Goal: Find contact information: Find contact information

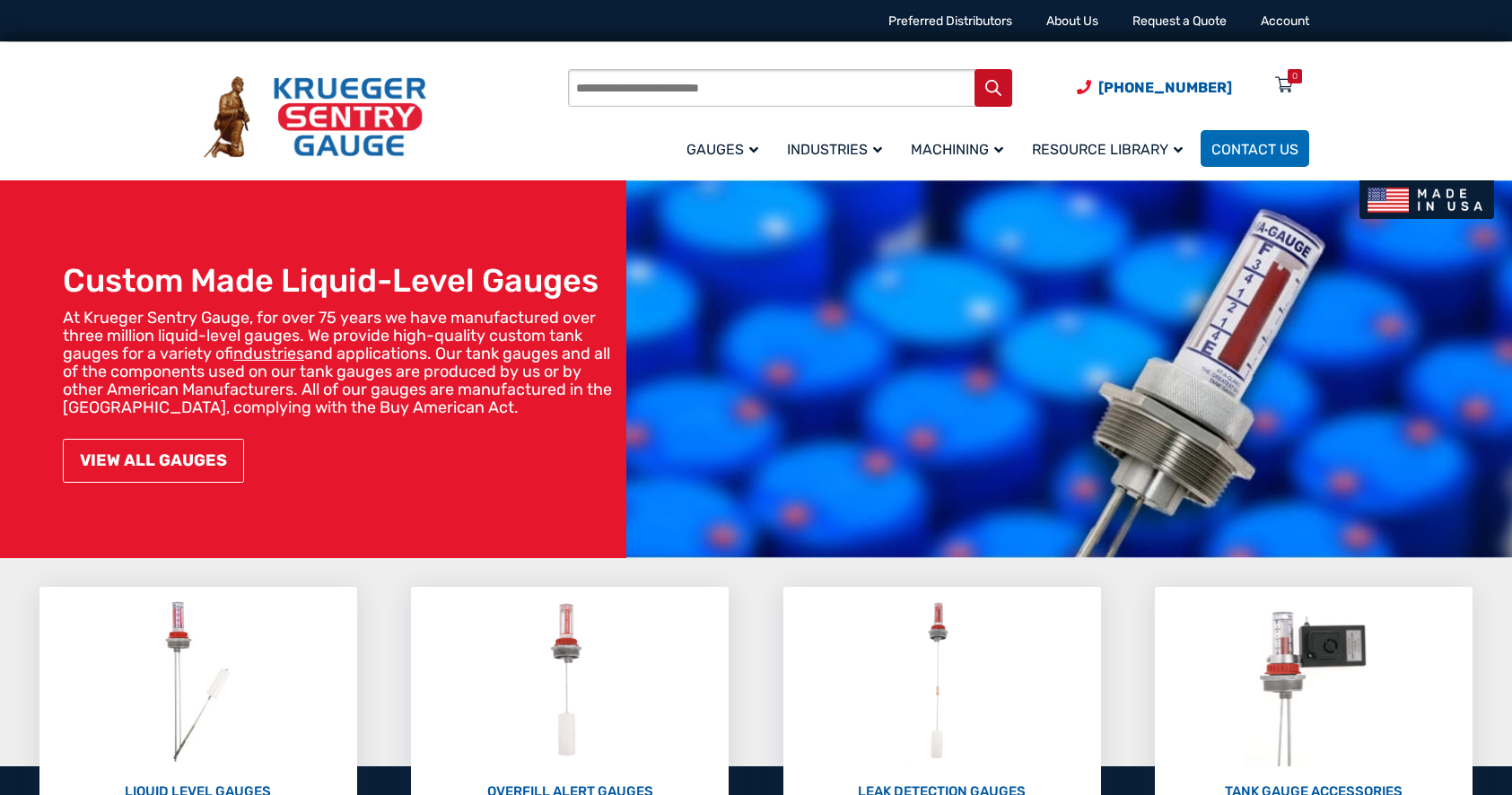
click at [152, 461] on link "VIEW ALL GAUGES" at bounding box center [153, 460] width 181 height 44
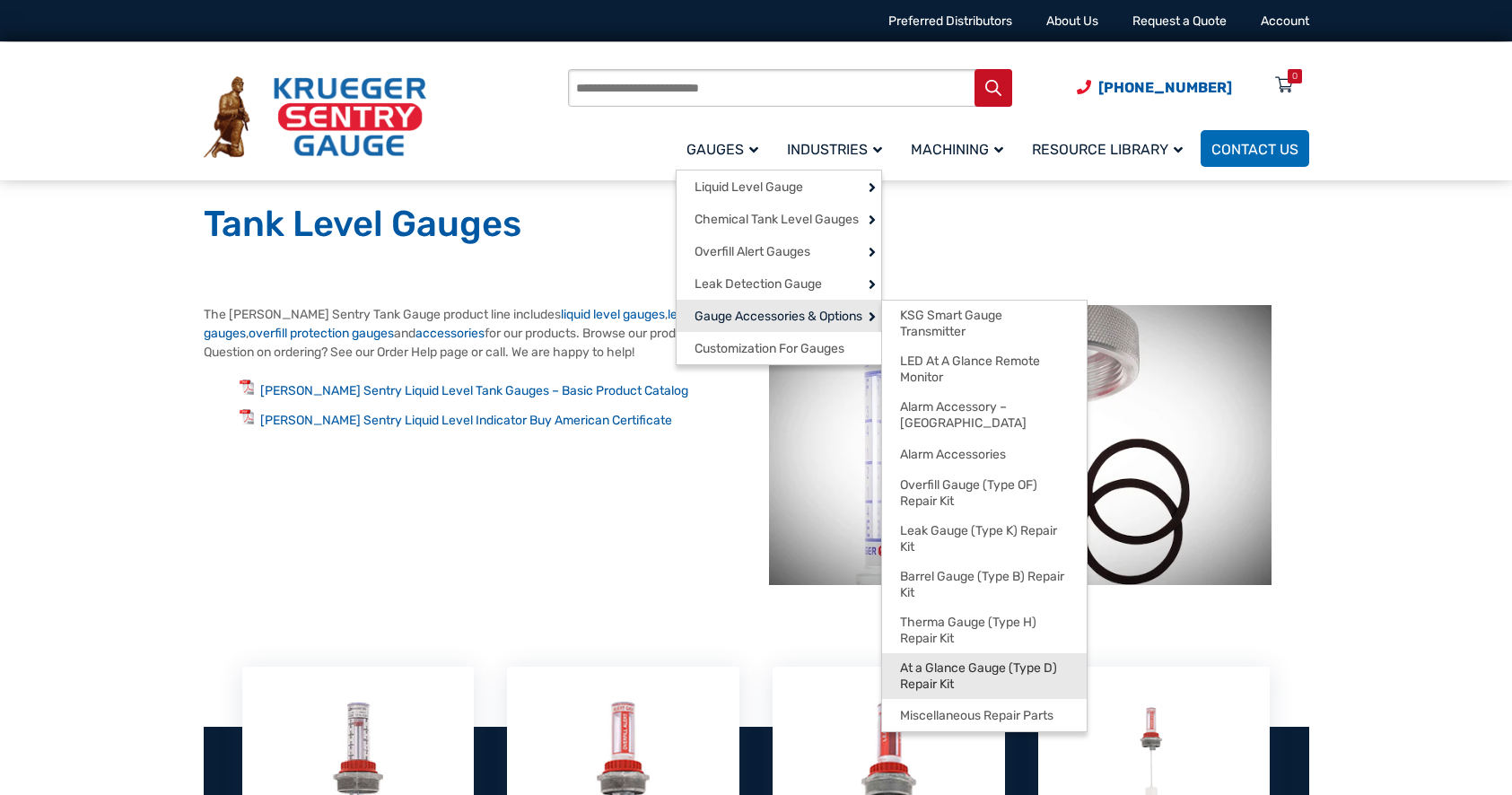
click at [1021, 673] on span "At a Glance Gauge (Type D) Repair Kit" at bounding box center [984, 676] width 168 height 32
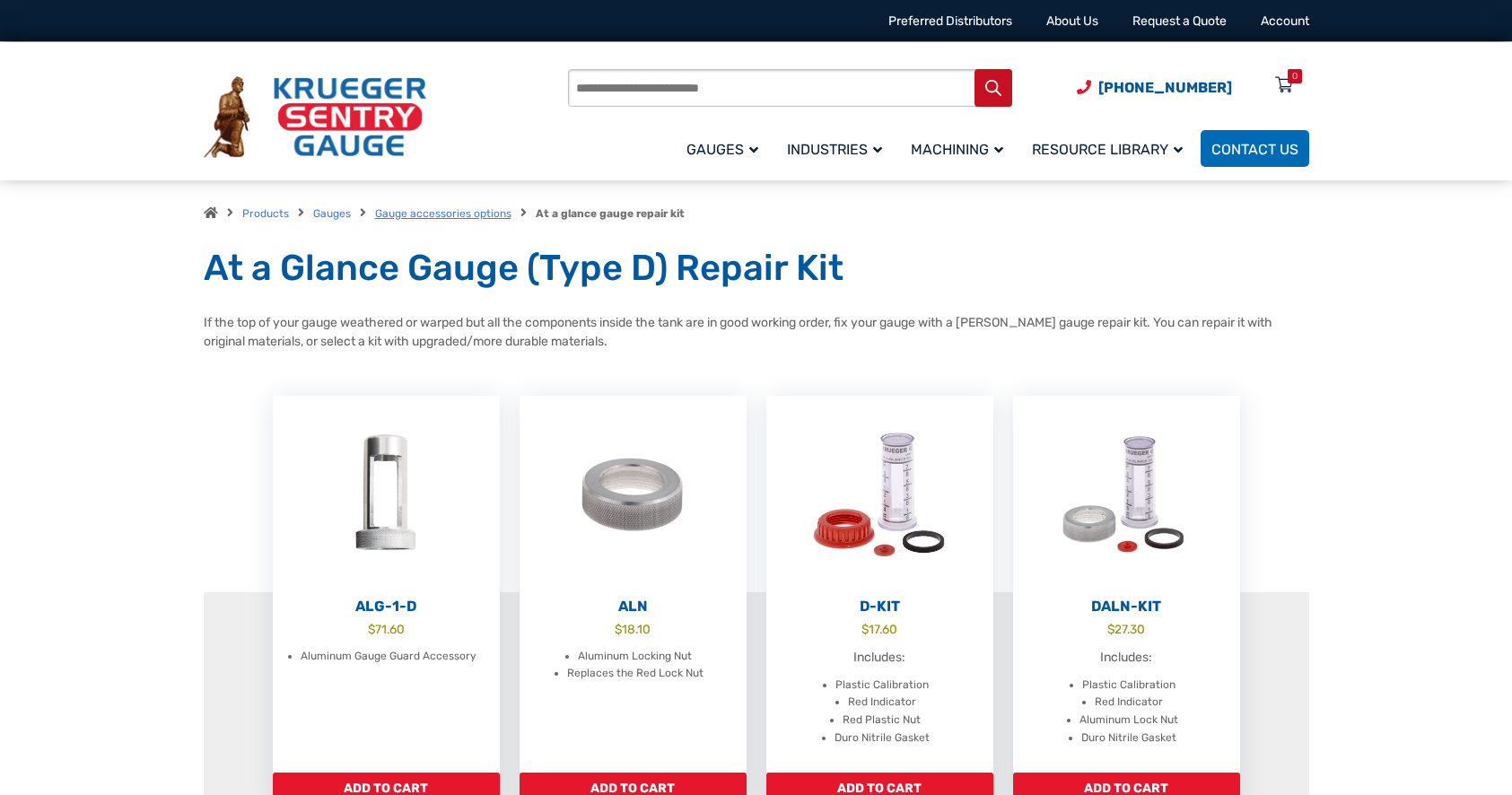
click at [467, 213] on link "Gauge accessories options" at bounding box center [444, 213] width 137 height 13
click at [490, 211] on link "Gauge accessories options" at bounding box center [444, 213] width 137 height 13
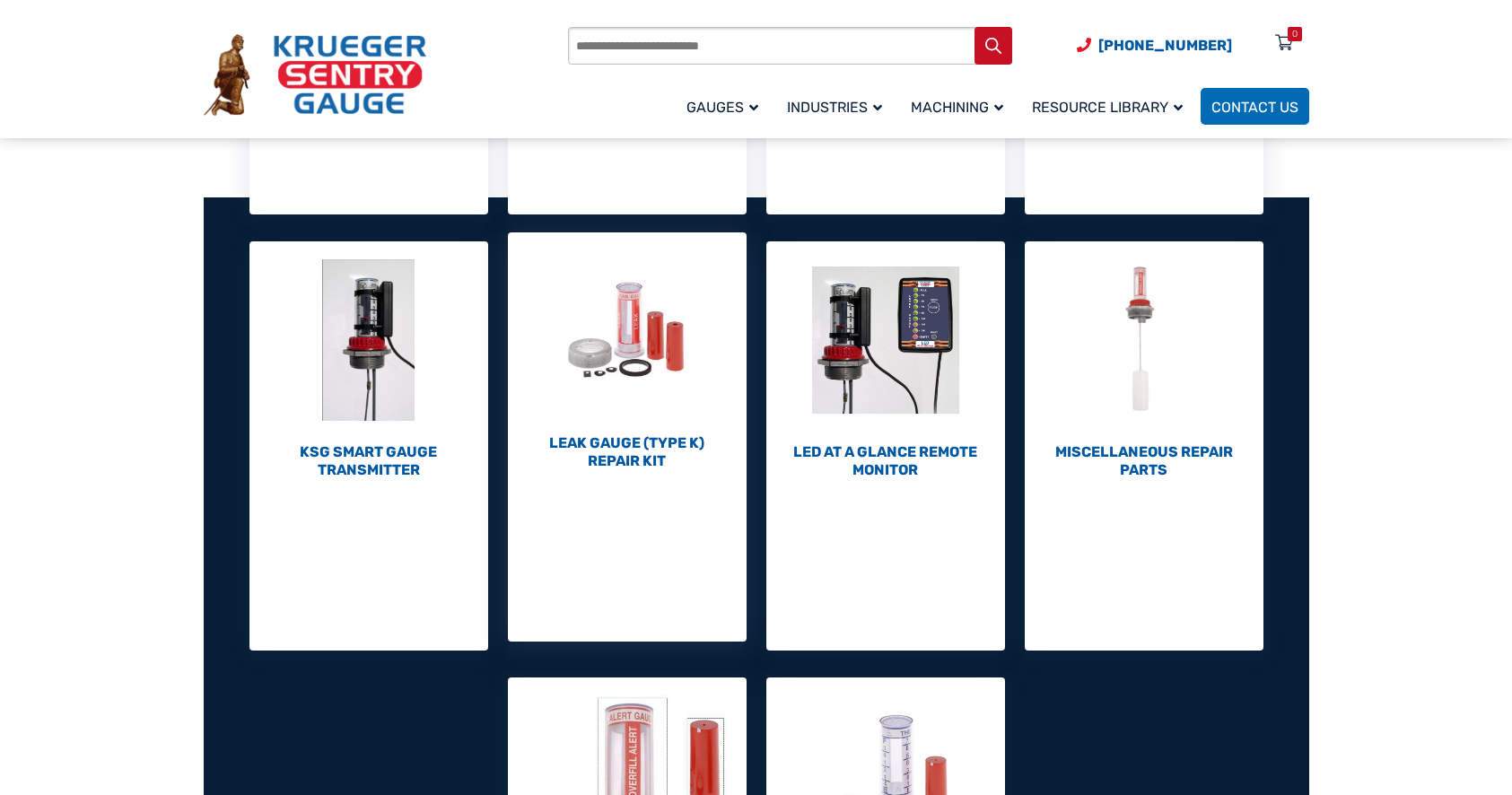
scroll to position [718, 0]
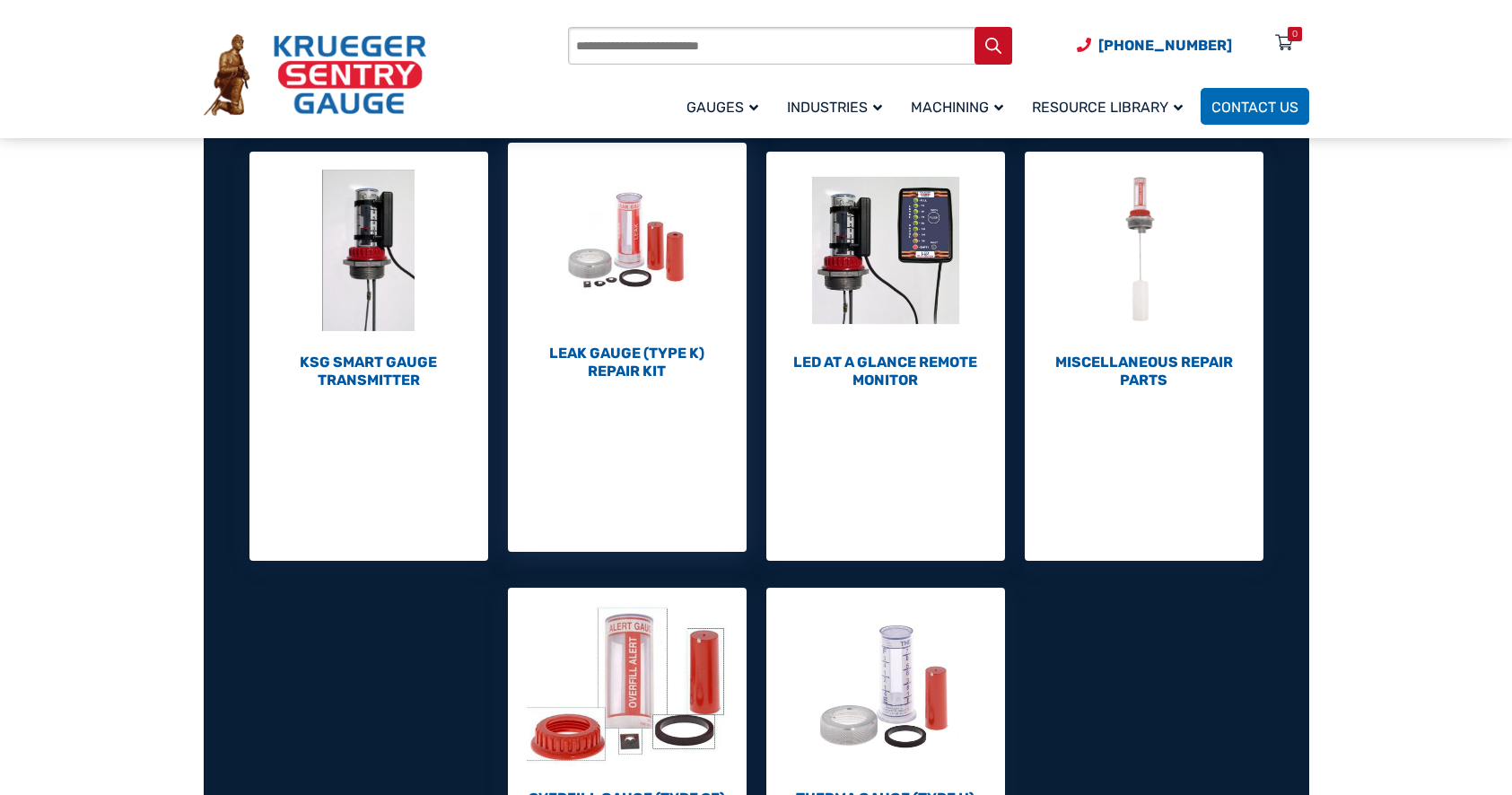
click at [628, 347] on h2 "Leak Gauge (Type K) Repair Kit (10)" at bounding box center [626, 363] width 238 height 36
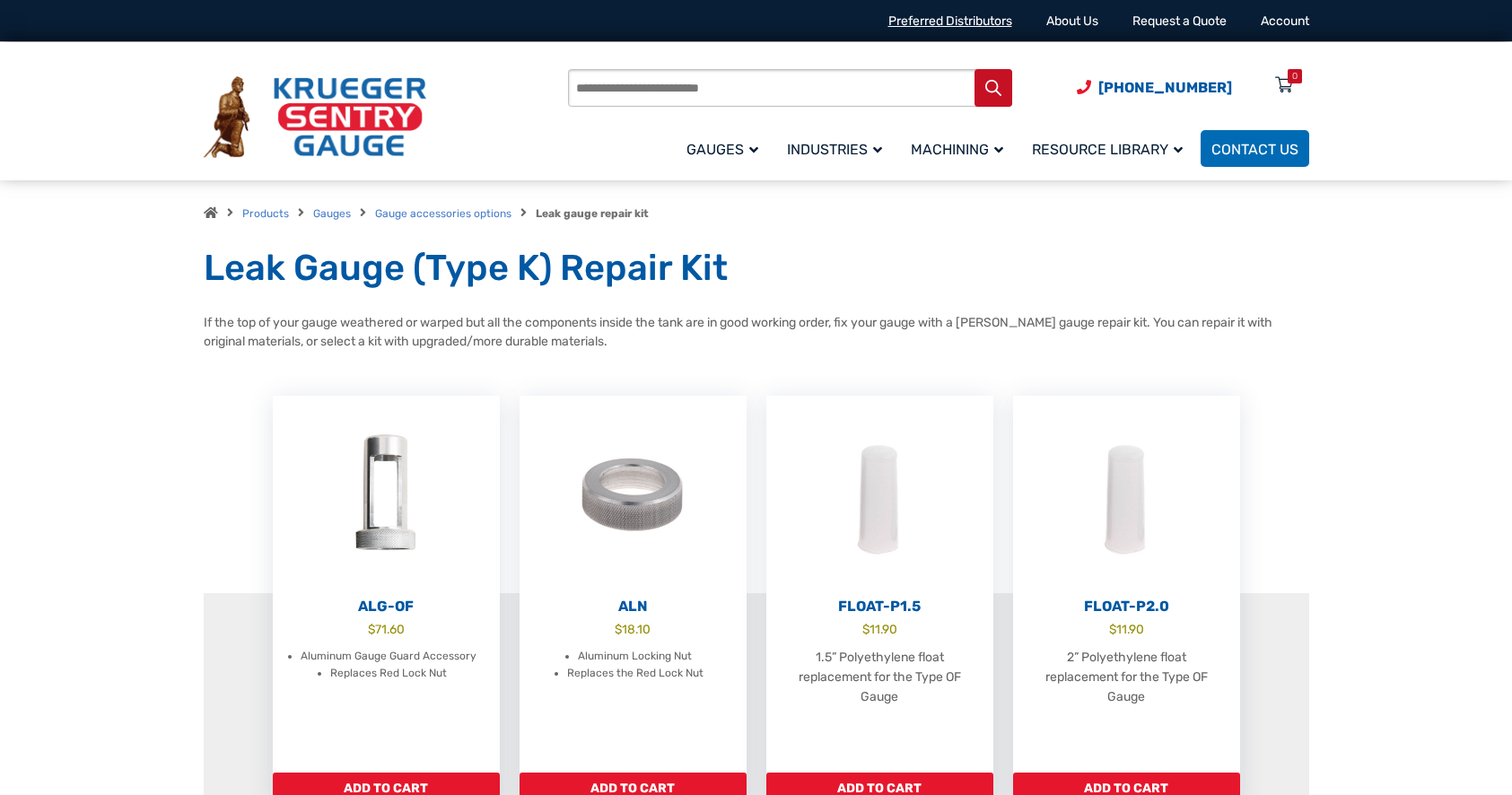
click at [957, 15] on link "Preferred Distributors" at bounding box center [950, 21] width 124 height 15
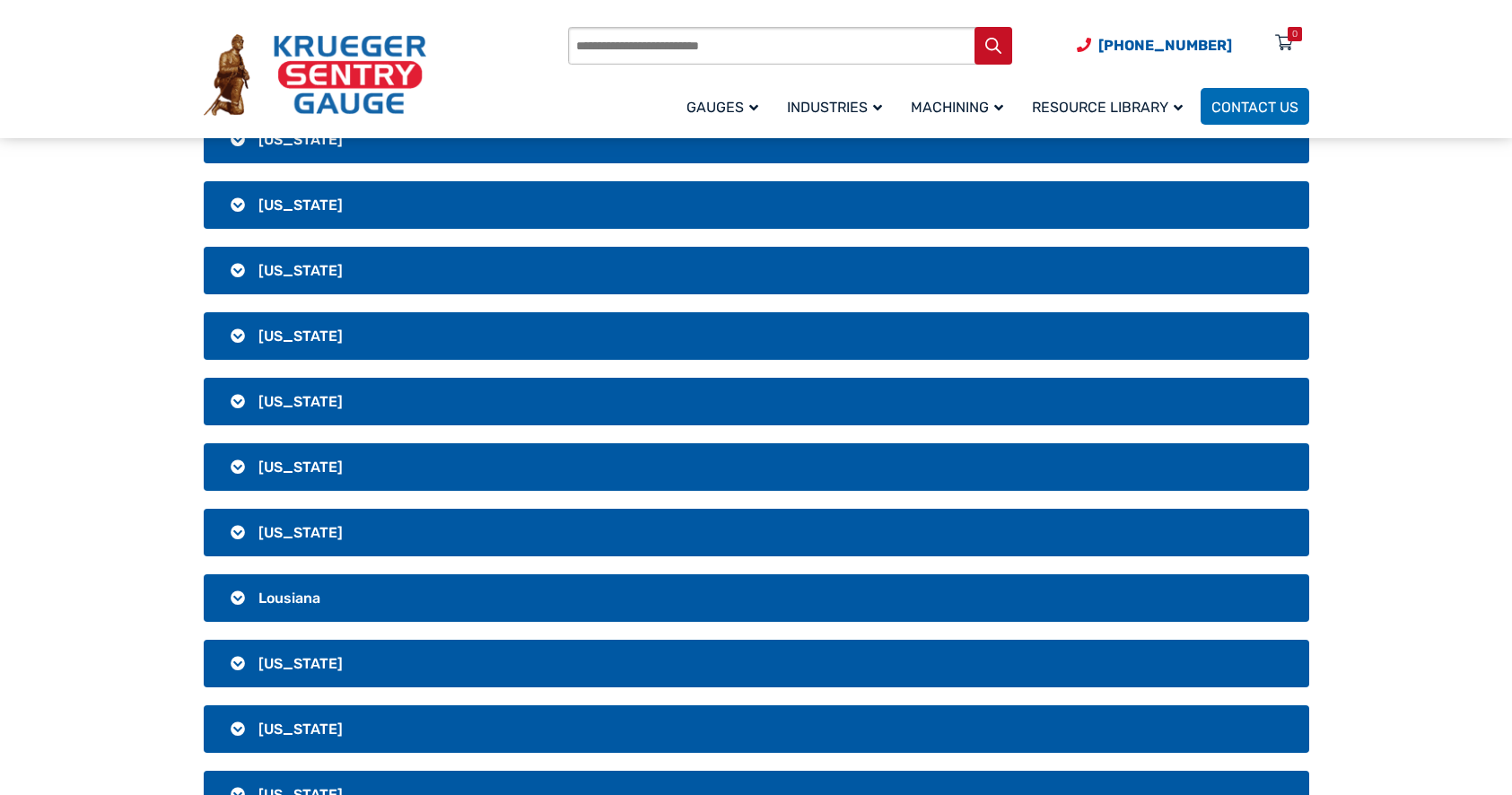
scroll to position [1256, 0]
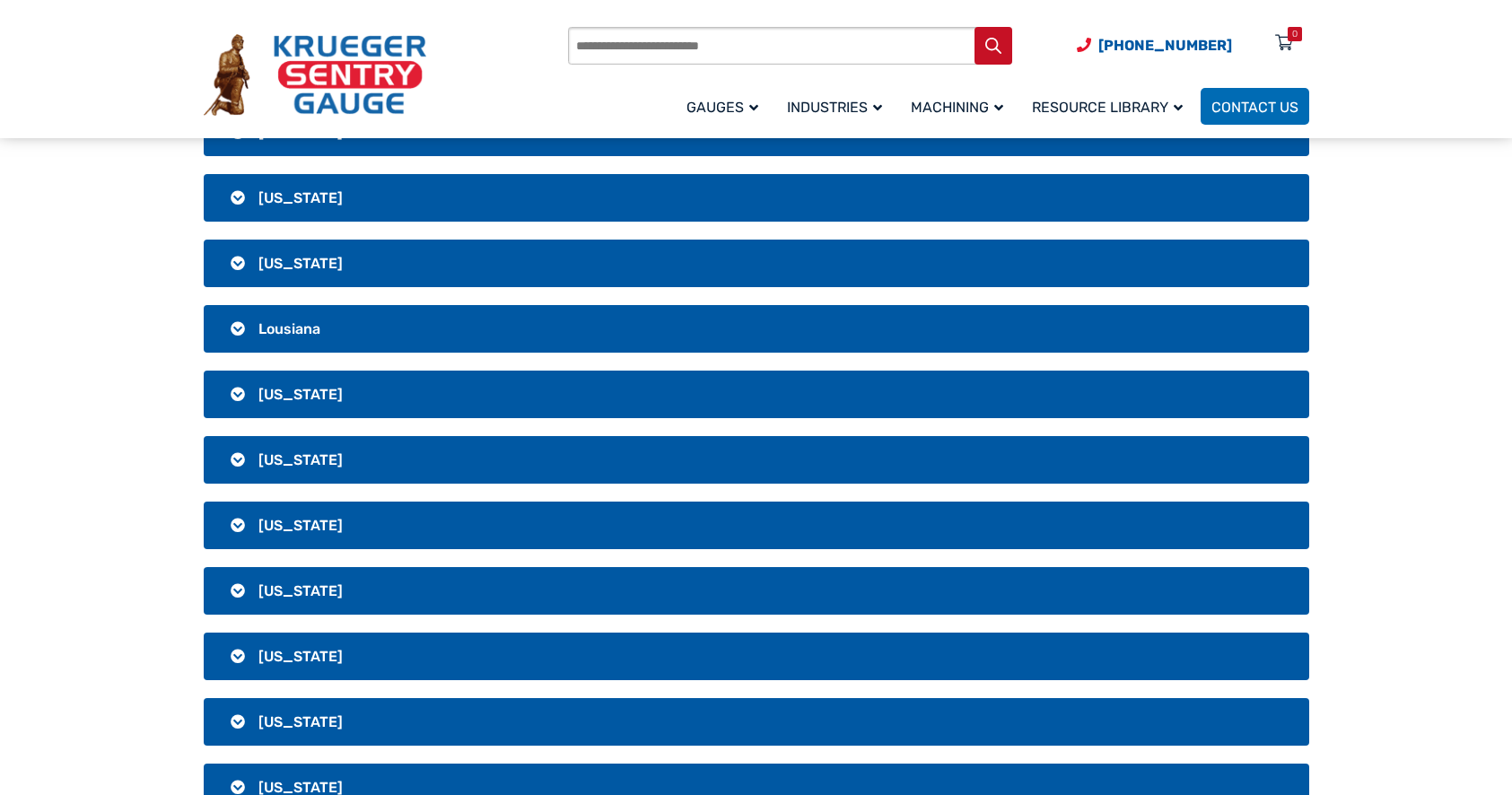
click at [238, 584] on h3 "[US_STATE]" at bounding box center [756, 591] width 1105 height 48
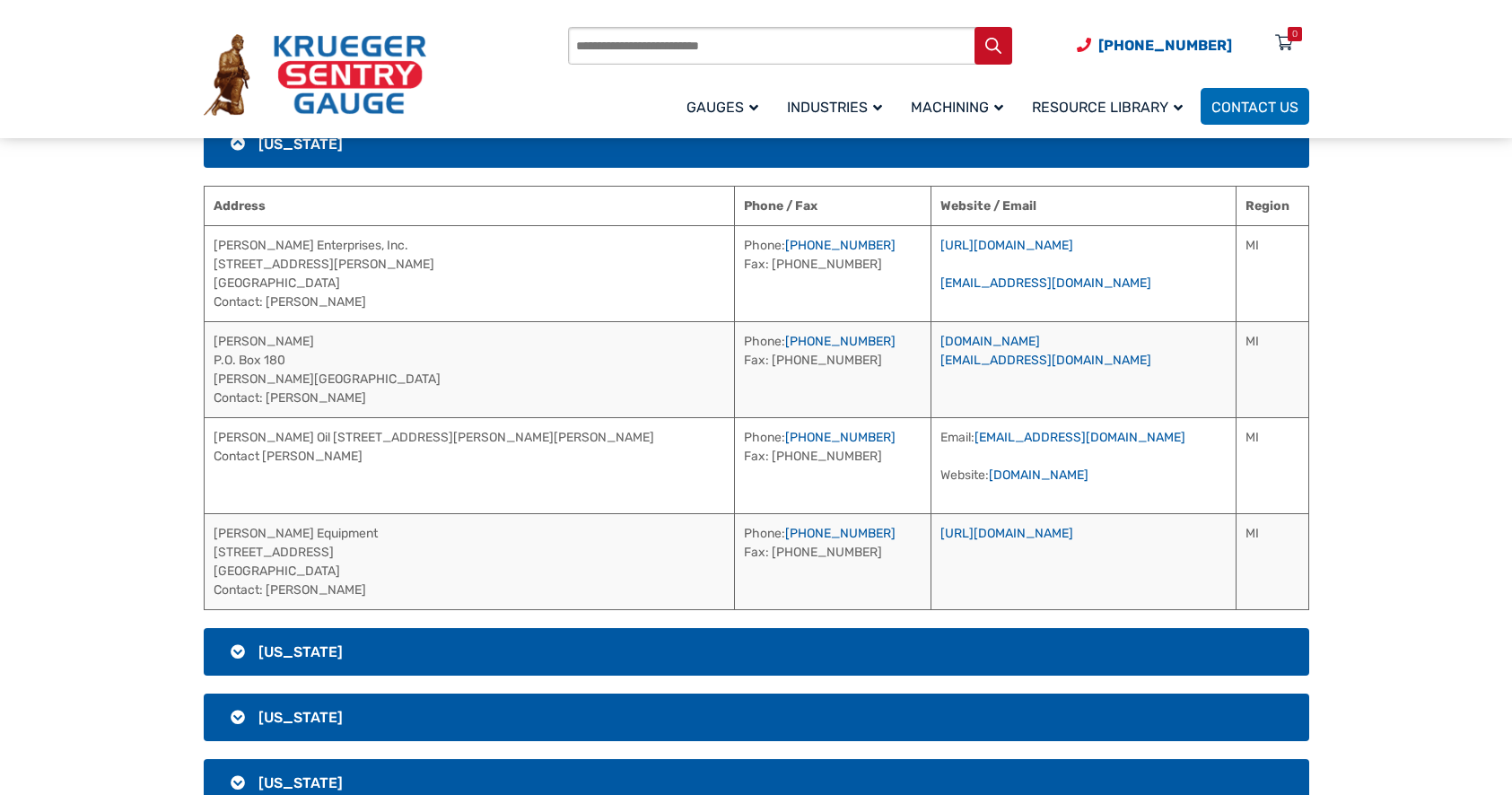
scroll to position [1705, 0]
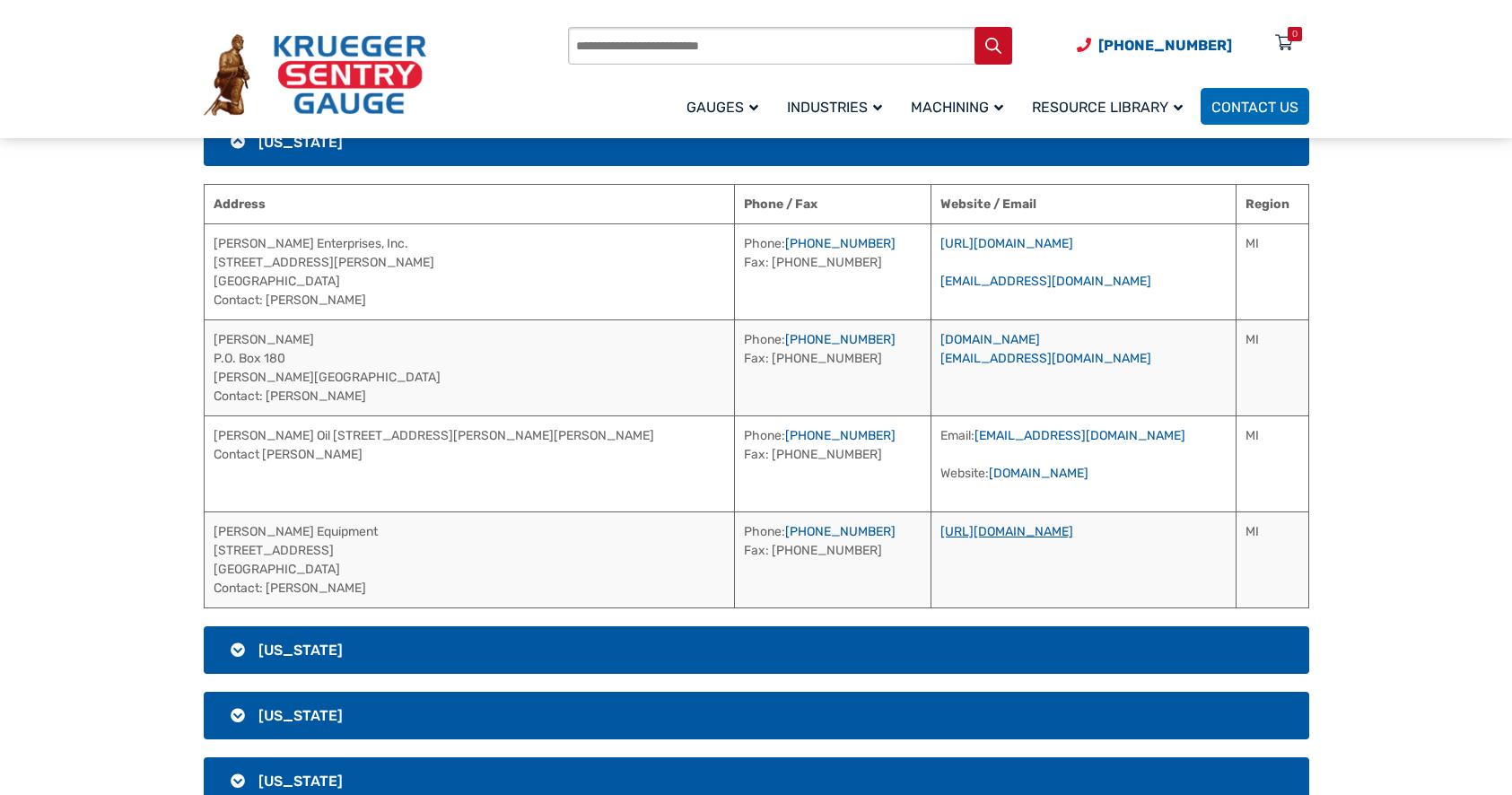
click at [1002, 534] on link "[URL][DOMAIN_NAME]" at bounding box center [1007, 531] width 133 height 15
click at [1016, 239] on link "[URL][DOMAIN_NAME]" at bounding box center [1007, 243] width 133 height 15
click at [1007, 473] on link "[DOMAIN_NAME]" at bounding box center [1038, 473] width 100 height 15
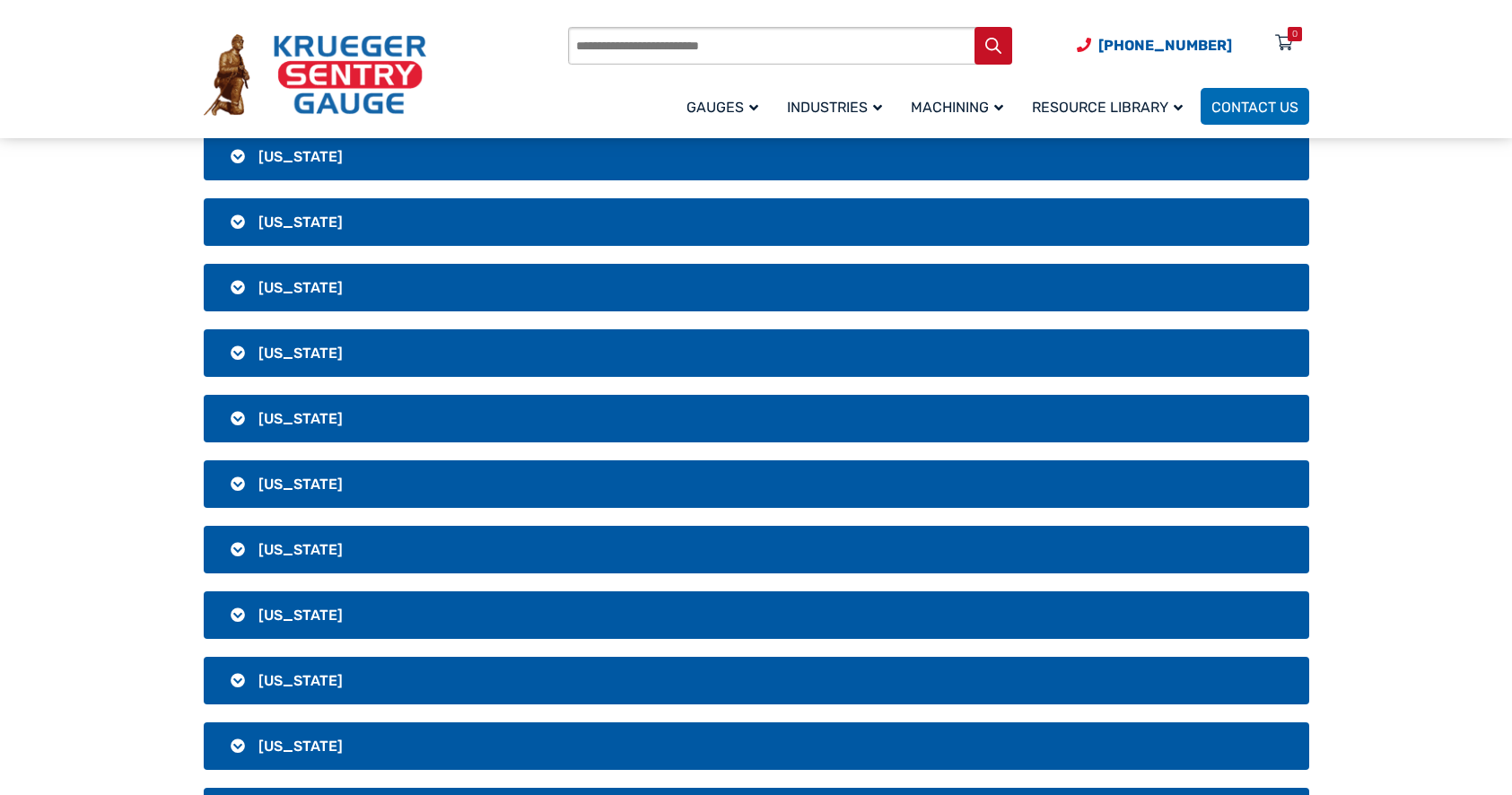
scroll to position [2603, 0]
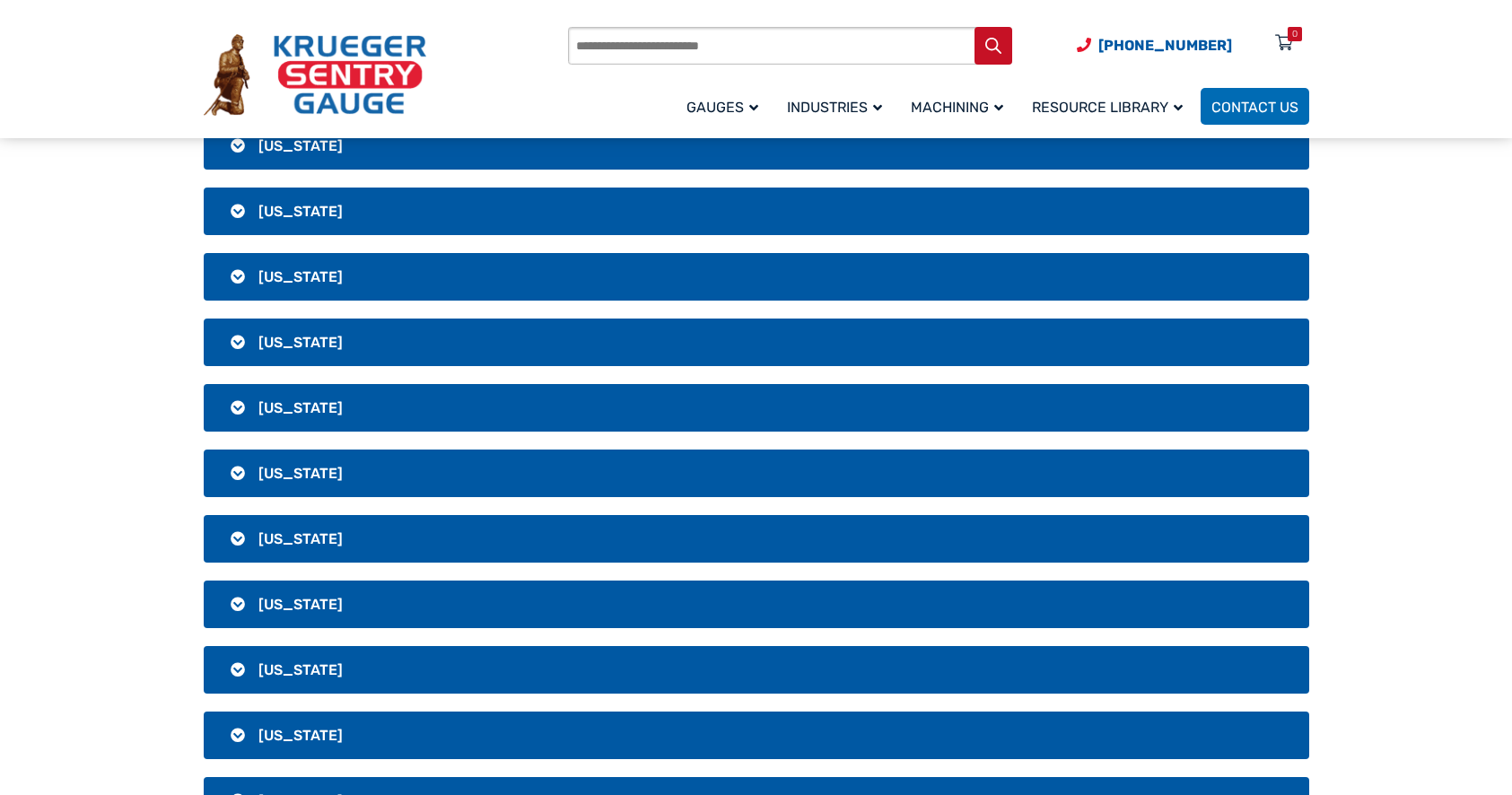
click at [231, 540] on h3 "[US_STATE]" at bounding box center [756, 538] width 1105 height 48
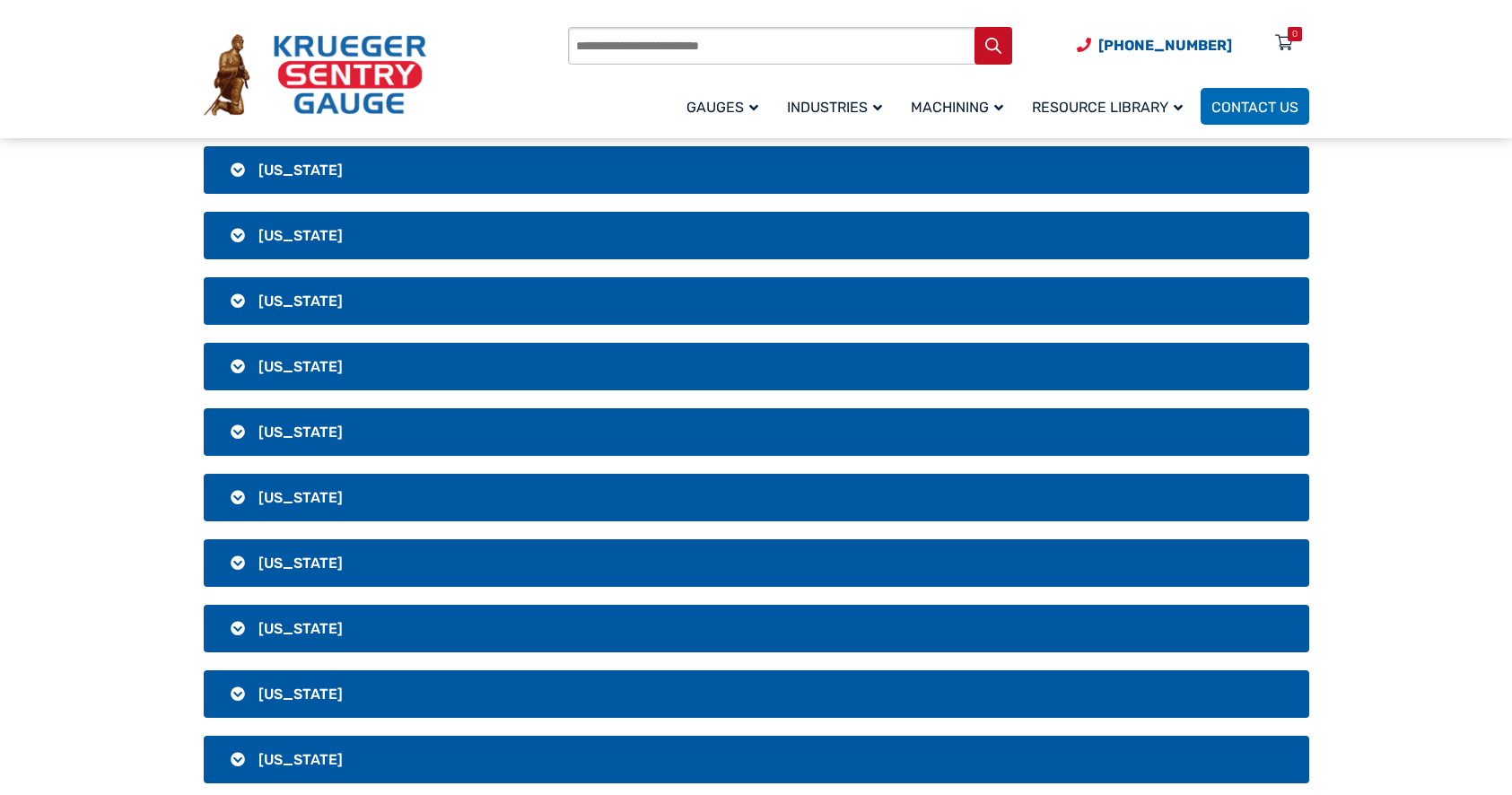
scroll to position [1712, 0]
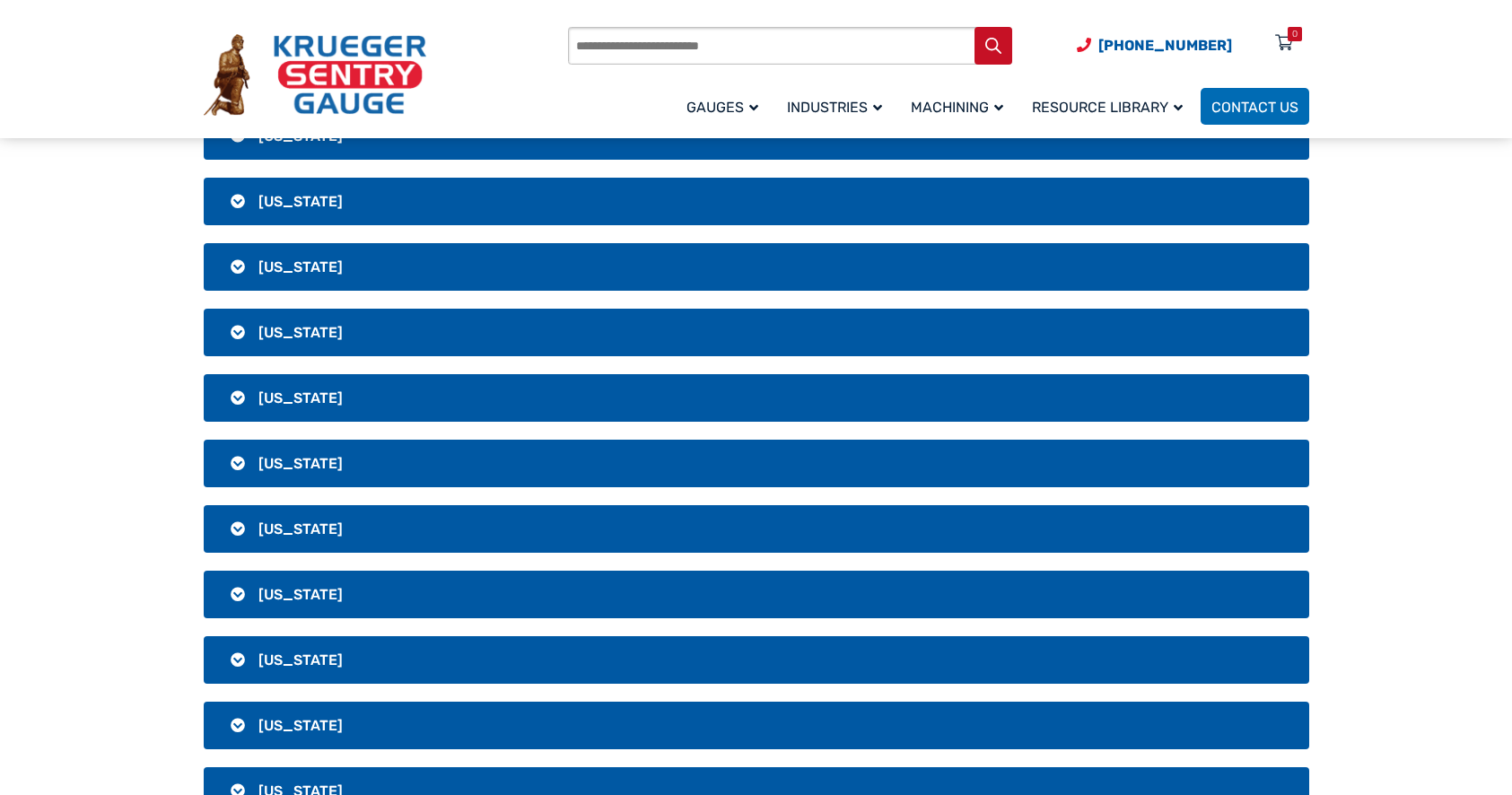
click at [293, 721] on span "[US_STATE]" at bounding box center [301, 725] width 85 height 17
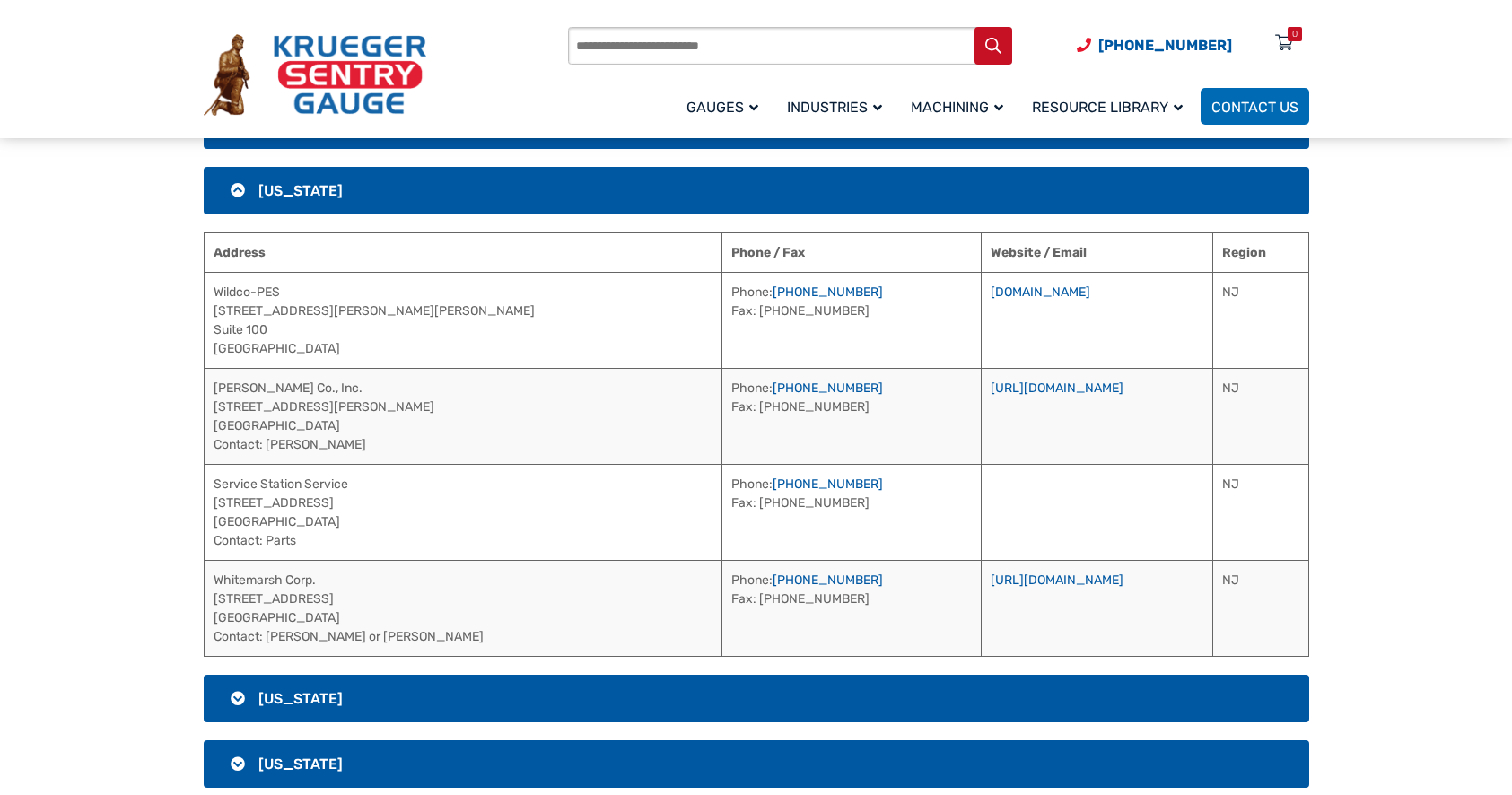
scroll to position [2250, 0]
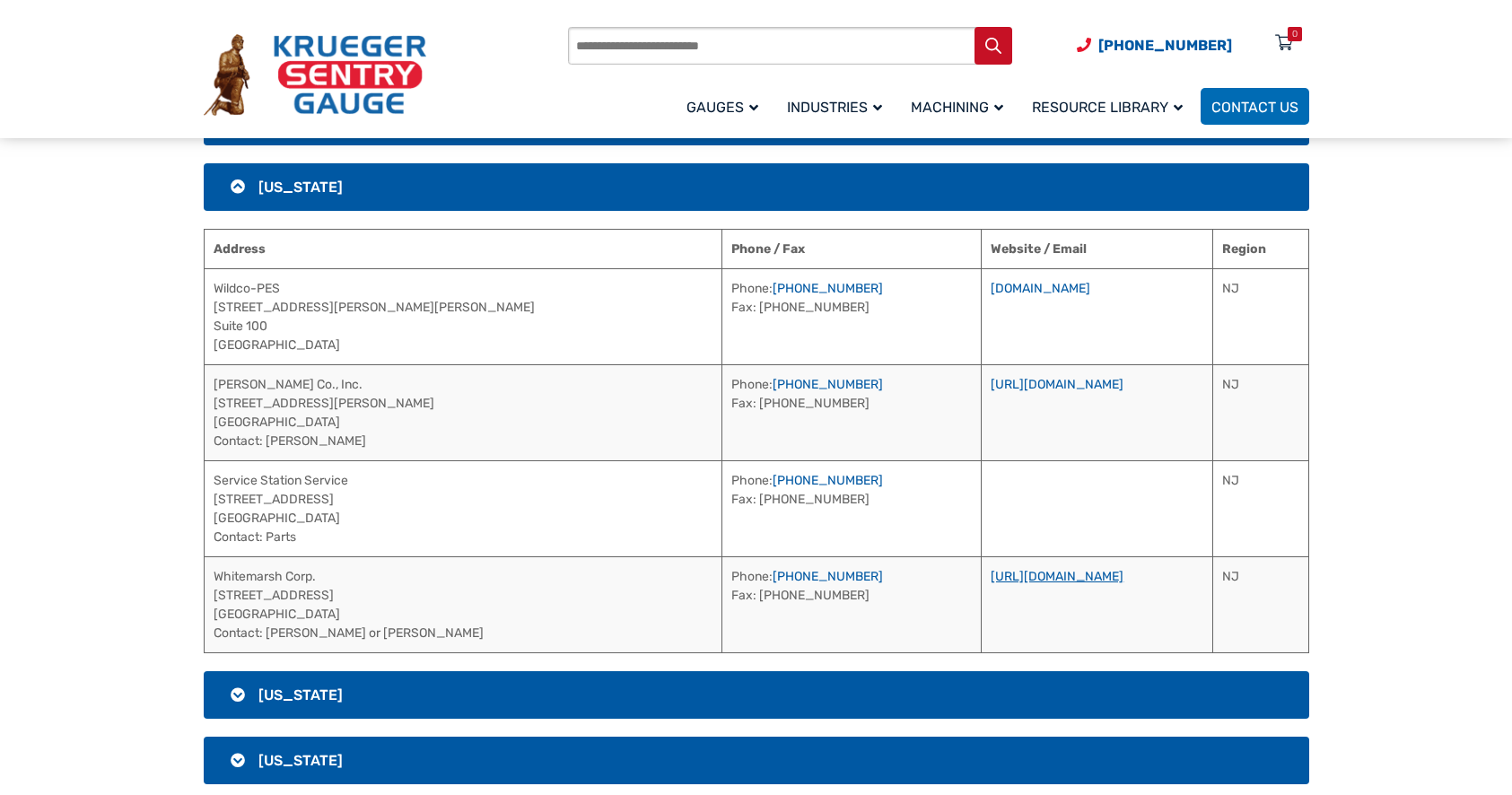
click at [990, 577] on link "[URL][DOMAIN_NAME]" at bounding box center [1057, 576] width 133 height 15
